Goal: Transaction & Acquisition: Purchase product/service

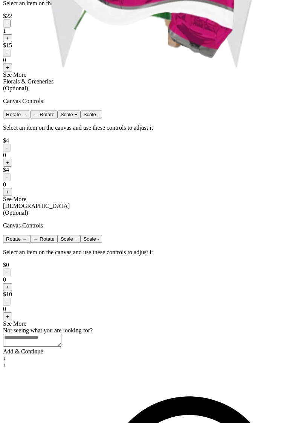
scroll to position [507, 0]
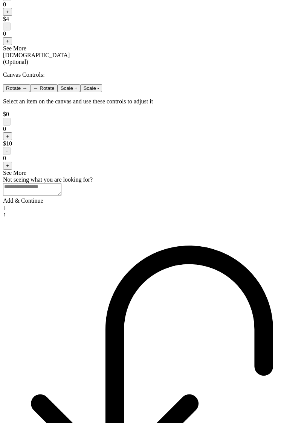
click at [152, 204] on div "Add & Continue" at bounding box center [152, 201] width 298 height 7
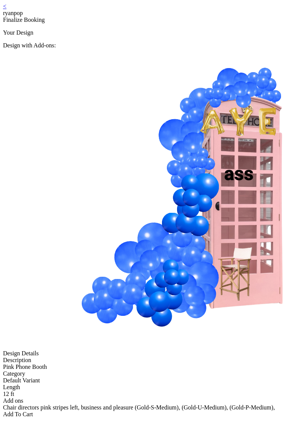
click at [35, 9] on div "< ryanpop Finalize Booking Your Design Design with Add-ons: Design Details Desc…" at bounding box center [152, 210] width 298 height 415
click at [6, 9] on link "<" at bounding box center [4, 6] width 3 height 6
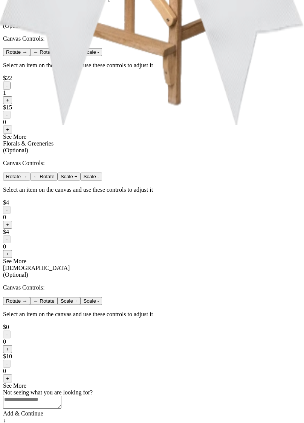
scroll to position [515, 0]
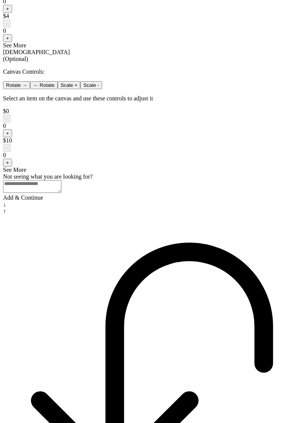
click at [182, 201] on div "Add & Continue" at bounding box center [152, 198] width 298 height 7
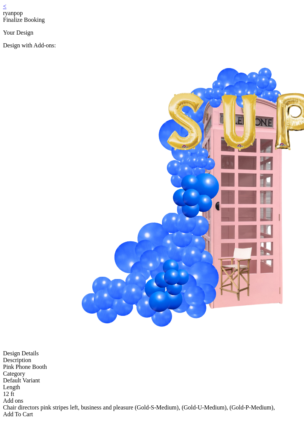
click at [40, 10] on div "< ryanpop" at bounding box center [152, 10] width 298 height 14
click at [6, 9] on link "<" at bounding box center [4, 6] width 3 height 6
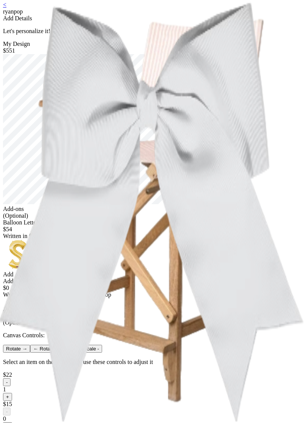
scroll to position [3, 0]
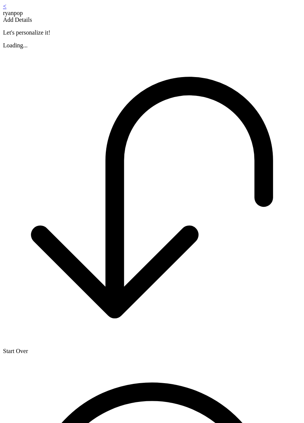
scroll to position [3, 0]
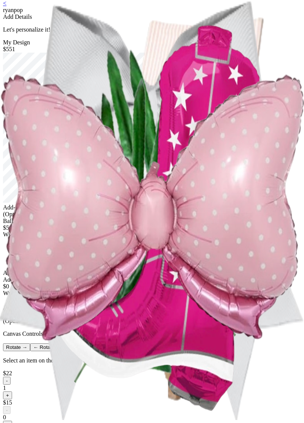
click at [258, 242] on div "< ryanpop Add Details Let's personalize it! My Design $551 Add-ons (Optional) B…" at bounding box center [152, 356] width 298 height 713
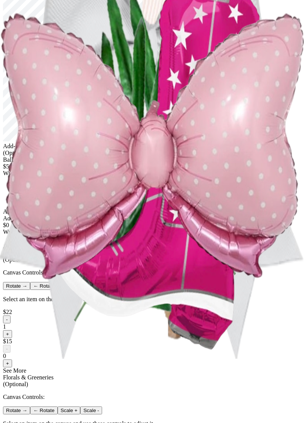
scroll to position [60, 0]
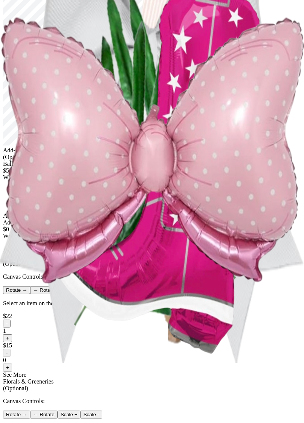
click at [155, 219] on div "Balloon Letters & Numbers $54 Written in foil balloons Generate Letter Color Nu…" at bounding box center [152, 190] width 298 height 59
click at [155, 219] on div "Add" at bounding box center [152, 216] width 298 height 7
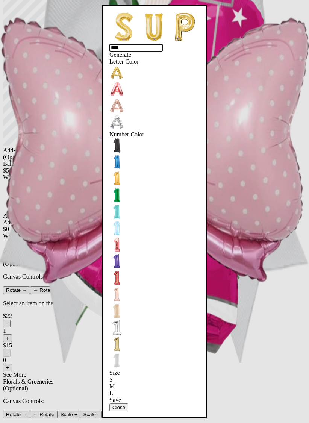
type input "****"
click at [146, 397] on div "Save" at bounding box center [155, 400] width 90 height 7
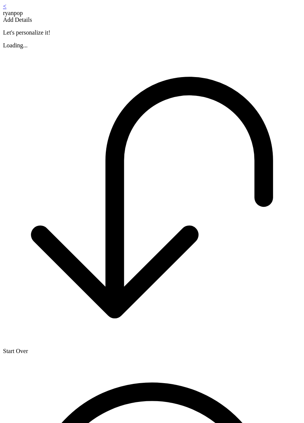
scroll to position [60, 0]
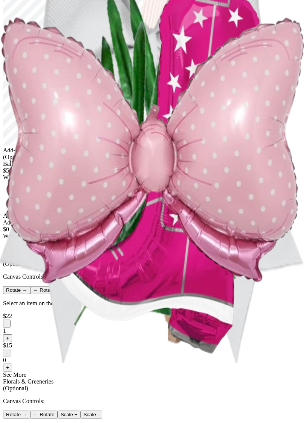
click at [163, 219] on div "Add" at bounding box center [152, 216] width 298 height 7
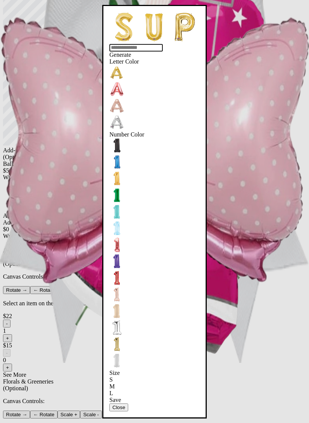
click at [156, 397] on div "Save" at bounding box center [155, 400] width 90 height 7
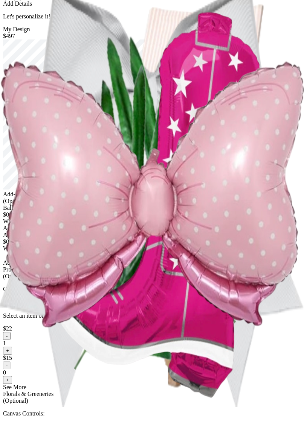
scroll to position [17, 0]
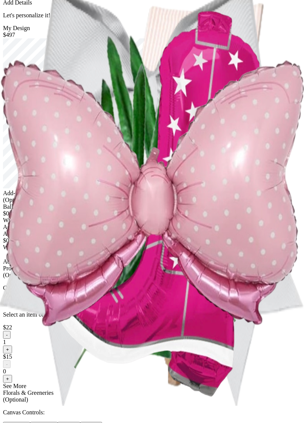
click at [163, 231] on div "Add" at bounding box center [152, 227] width 298 height 7
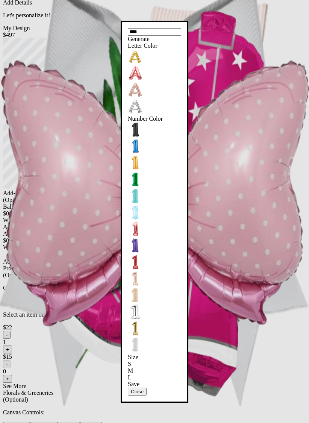
type input "****"
drag, startPoint x: 137, startPoint y: 303, endPoint x: 143, endPoint y: 297, distance: 8.3
click at [137, 381] on div "Save" at bounding box center [154, 384] width 53 height 7
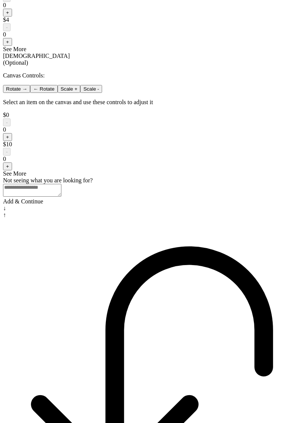
scroll to position [515, 0]
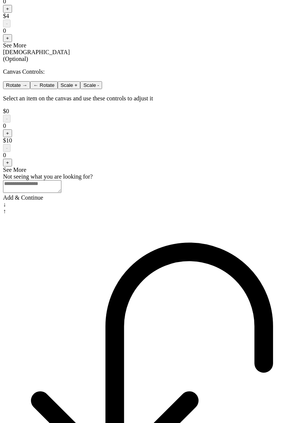
click at [151, 201] on div "Add & Continue" at bounding box center [152, 198] width 298 height 7
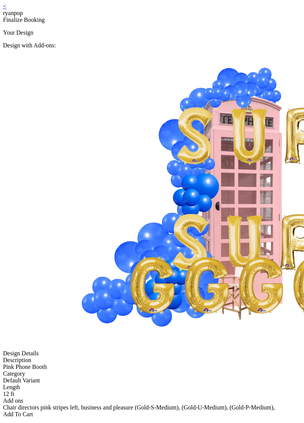
click at [40, 8] on div "< ryanpop" at bounding box center [152, 10] width 298 height 14
click at [6, 9] on link "<" at bounding box center [4, 6] width 3 height 6
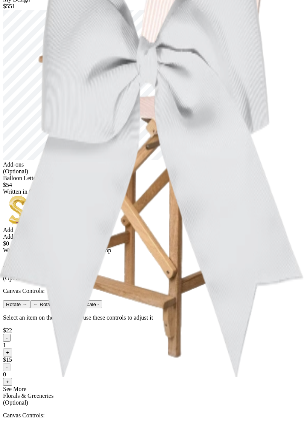
scroll to position [118, 0]
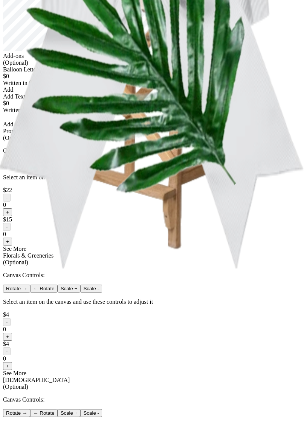
scroll to position [158, 0]
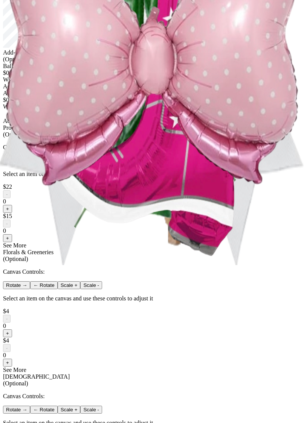
click at [168, 90] on div "Add" at bounding box center [152, 86] width 298 height 7
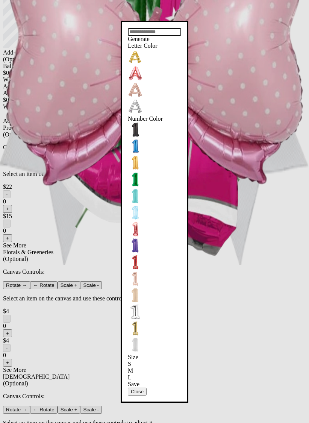
click at [145, 36] on input "text" at bounding box center [154, 32] width 53 height 8
type input "*"
type input "***"
click at [169, 381] on div "Save" at bounding box center [154, 384] width 53 height 7
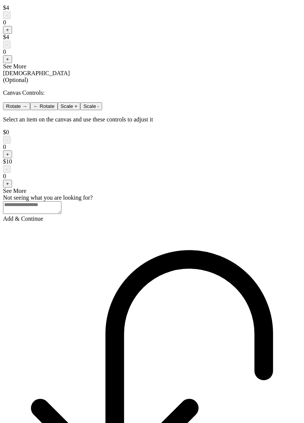
scroll to position [515, 0]
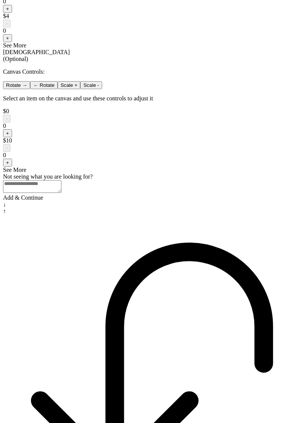
click at [147, 201] on div "Add & Continue" at bounding box center [152, 198] width 298 height 7
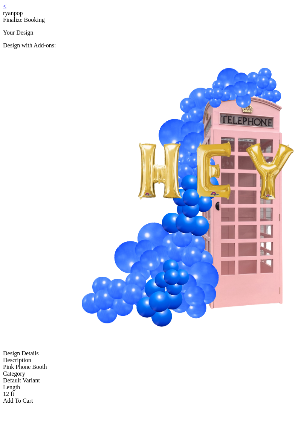
click at [6, 9] on link "<" at bounding box center [4, 6] width 3 height 6
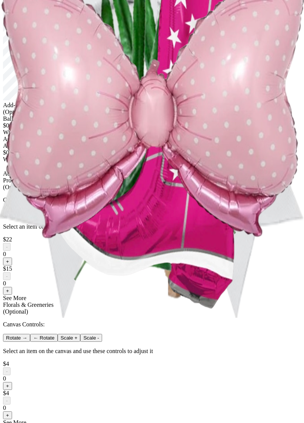
scroll to position [113, 0]
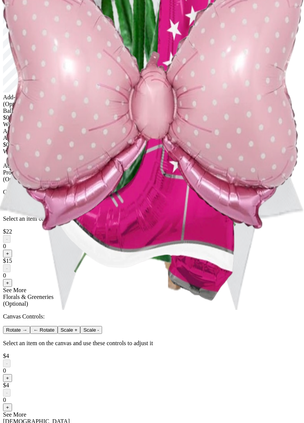
click at [153, 135] on div "Add" at bounding box center [152, 131] width 298 height 7
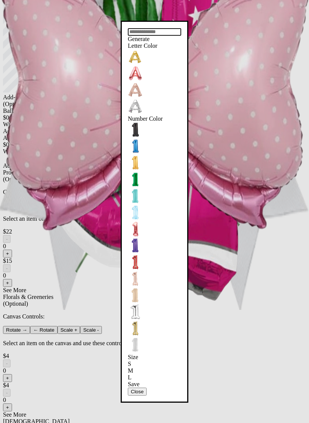
click at [135, 36] on input "text" at bounding box center [154, 32] width 53 height 8
type input "***"
click at [143, 381] on div "Save" at bounding box center [154, 384] width 53 height 7
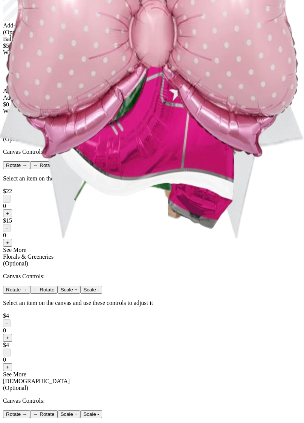
scroll to position [222, 0]
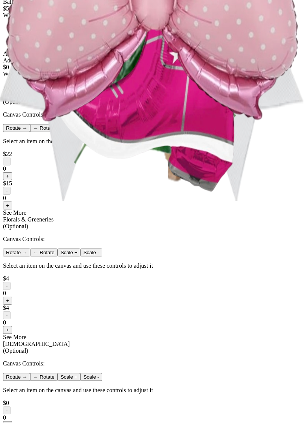
click at [12, 180] on button "+" at bounding box center [7, 176] width 9 height 8
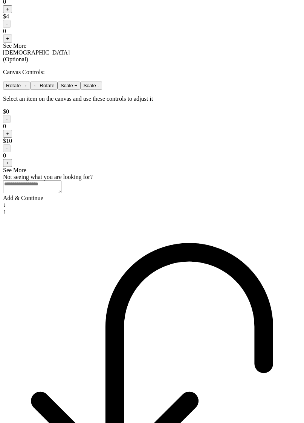
scroll to position [515, 0]
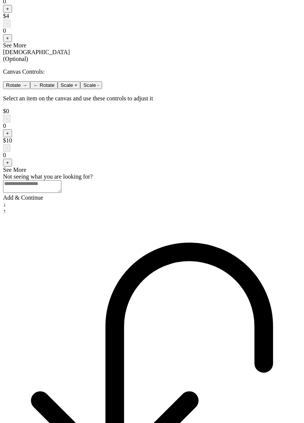
click at [154, 201] on div "Add & Continue" at bounding box center [152, 198] width 298 height 7
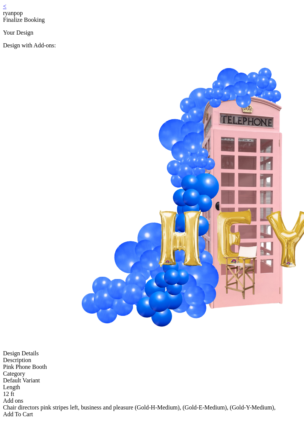
click at [6, 9] on link "<" at bounding box center [4, 6] width 3 height 6
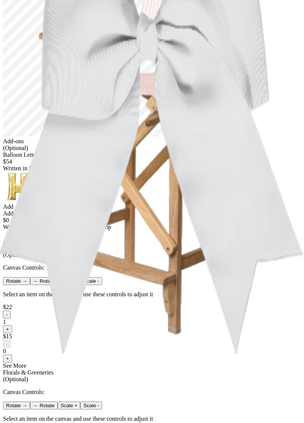
scroll to position [84, 0]
